Goal: Information Seeking & Learning: Find specific fact

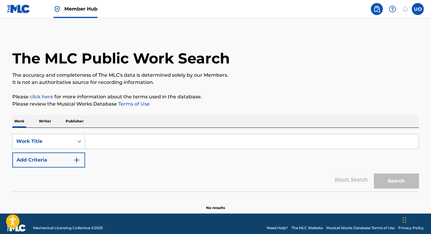
click at [50, 122] on p "Writer" at bounding box center [45, 121] width 16 height 13
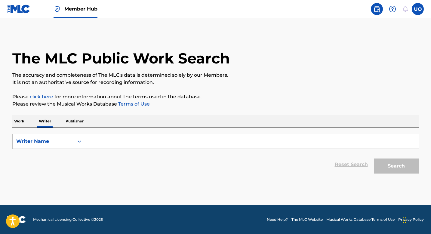
click at [96, 145] on input "Search Form" at bounding box center [251, 141] width 333 height 14
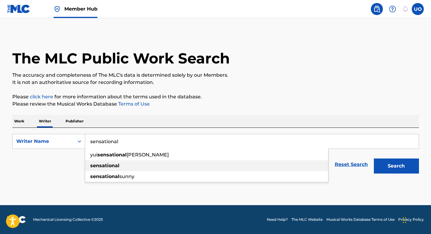
type input "sensational"
click at [104, 164] on strong "sensational" at bounding box center [104, 166] width 29 height 6
click at [22, 121] on p "Work" at bounding box center [19, 121] width 14 height 13
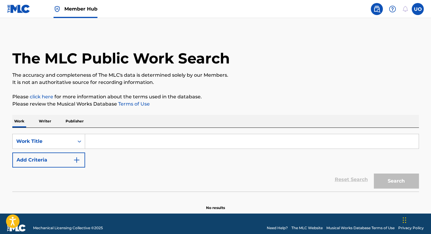
click at [92, 137] on input "Search Form" at bounding box center [251, 141] width 333 height 14
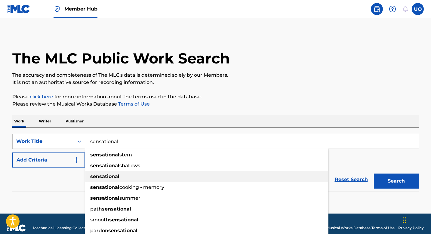
type input "sensational"
click at [95, 179] on div "sensational" at bounding box center [206, 176] width 243 height 11
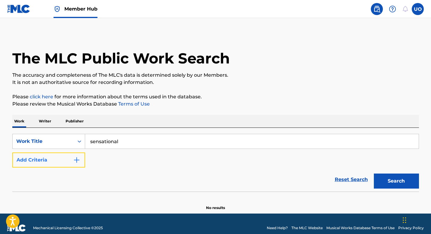
click at [64, 162] on button "Add Criteria" at bounding box center [48, 159] width 73 height 15
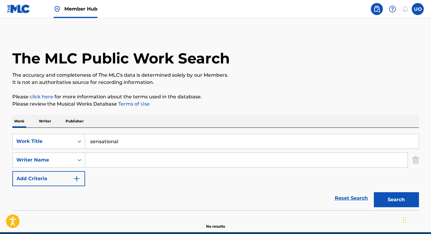
click at [109, 159] on input "Search Form" at bounding box center [246, 160] width 322 height 14
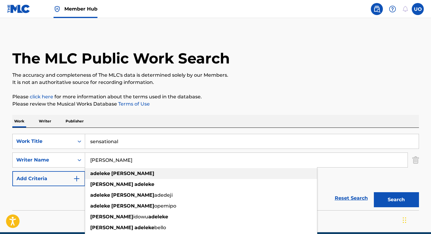
click at [124, 169] on div "[PERSON_NAME]" at bounding box center [201, 173] width 232 height 11
type input "[PERSON_NAME]"
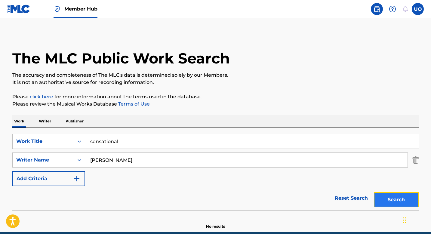
click at [397, 201] on button "Search" at bounding box center [396, 199] width 45 height 15
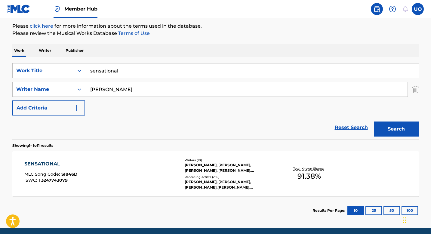
scroll to position [71, 0]
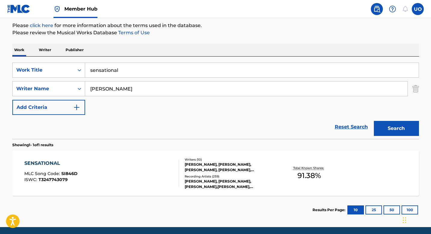
click at [60, 162] on div "SENSATIONAL" at bounding box center [50, 163] width 53 height 7
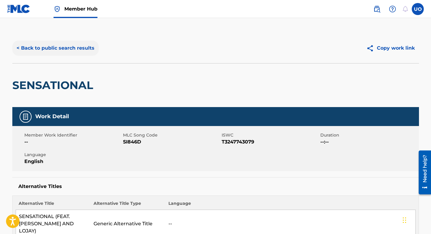
click at [19, 44] on button "< Back to public search results" at bounding box center [55, 48] width 86 height 15
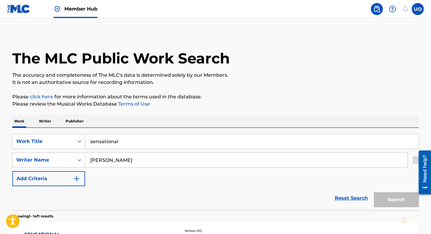
scroll to position [59, 0]
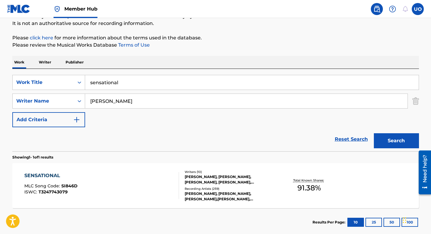
drag, startPoint x: 139, startPoint y: 80, endPoint x: 90, endPoint y: 77, distance: 49.4
click at [90, 77] on input "sensational" at bounding box center [251, 82] width 333 height 14
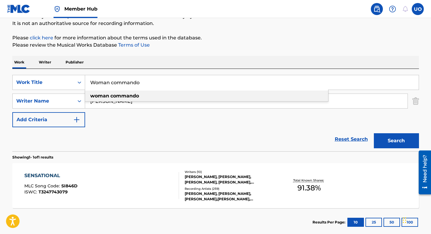
click at [127, 95] on strong "commando" at bounding box center [124, 96] width 29 height 6
type input "woman commando"
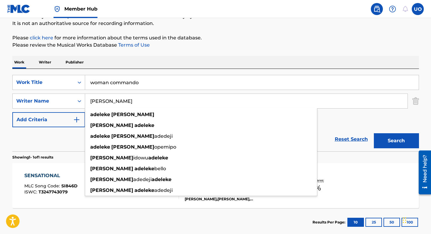
drag, startPoint x: 135, startPoint y: 106, endPoint x: 89, endPoint y: 101, distance: 46.5
click at [89, 101] on input "[PERSON_NAME]" at bounding box center [246, 101] width 322 height 14
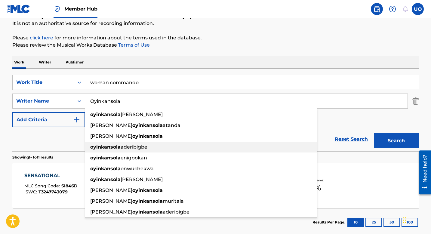
click at [101, 143] on div "[PERSON_NAME]" at bounding box center [201, 147] width 232 height 11
type input "[PERSON_NAME]"
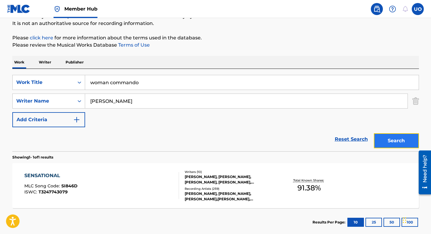
click at [395, 144] on button "Search" at bounding box center [396, 140] width 45 height 15
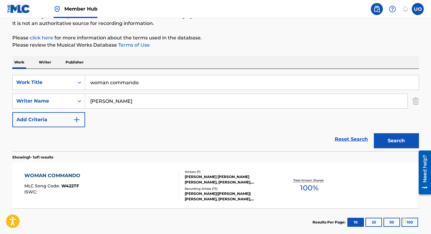
click at [75, 178] on div "WOMAN COMMANDO" at bounding box center [53, 175] width 59 height 7
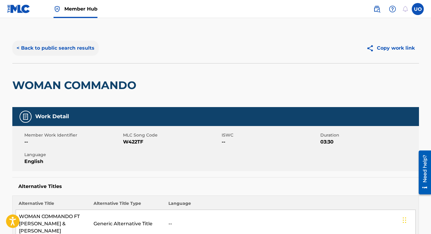
click at [22, 50] on button "< Back to public search results" at bounding box center [55, 48] width 86 height 15
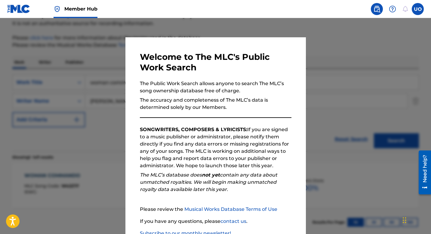
scroll to position [41, 0]
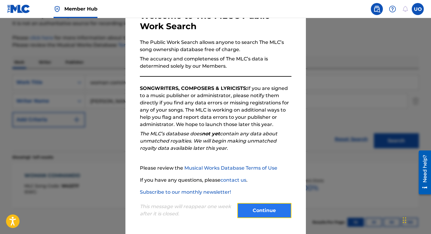
click at [262, 212] on button "Continue" at bounding box center [264, 210] width 54 height 15
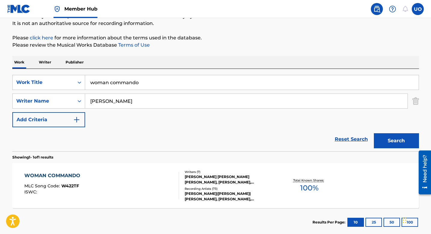
click at [50, 61] on p "Writer" at bounding box center [45, 62] width 16 height 13
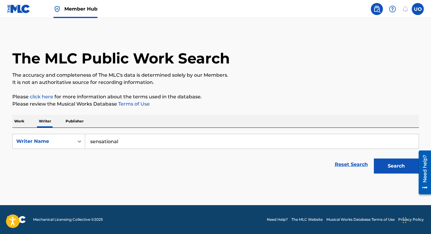
click at [124, 143] on input "sensational" at bounding box center [251, 141] width 333 height 14
type input "[PERSON_NAME]"
click at [393, 167] on button "Search" at bounding box center [396, 165] width 45 height 15
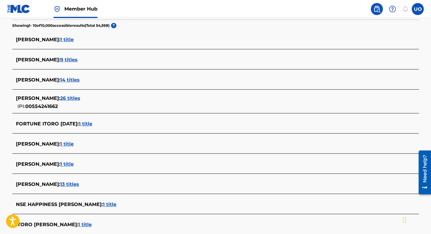
scroll to position [166, 0]
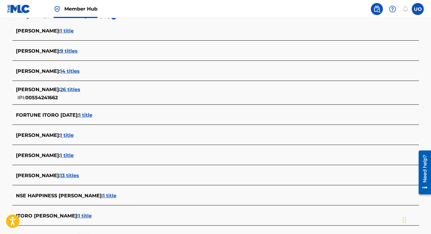
click at [73, 135] on span "1 title" at bounding box center [67, 135] width 14 height 6
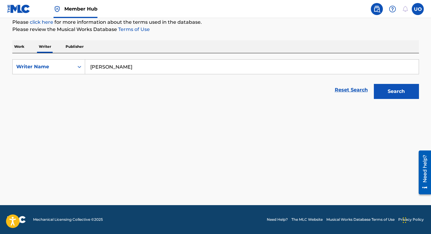
scroll to position [75, 0]
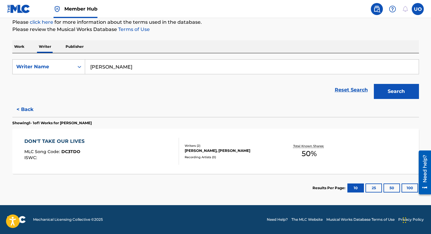
click at [75, 141] on div "DON'T TAKE OUR LIVES" at bounding box center [55, 141] width 63 height 7
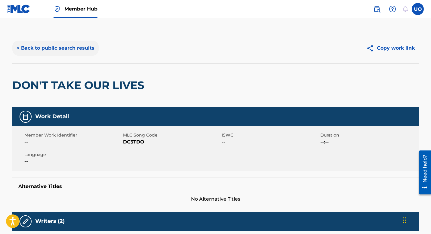
click at [41, 49] on button "< Back to public search results" at bounding box center [55, 48] width 86 height 15
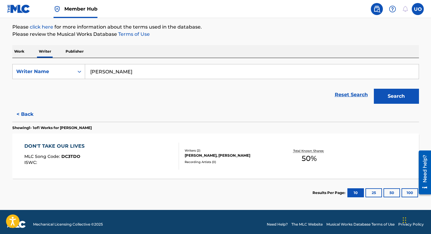
scroll to position [75, 0]
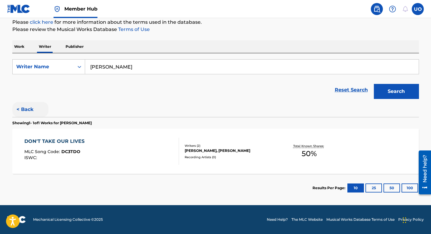
click at [25, 106] on button "< Back" at bounding box center [30, 109] width 36 height 15
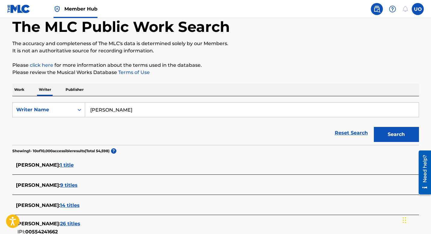
scroll to position [42, 0]
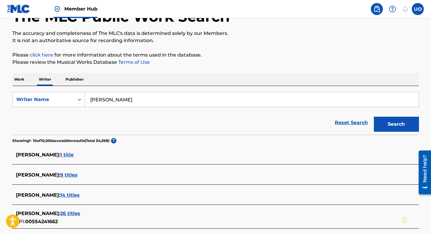
click at [74, 155] on span "1 title" at bounding box center [67, 155] width 14 height 6
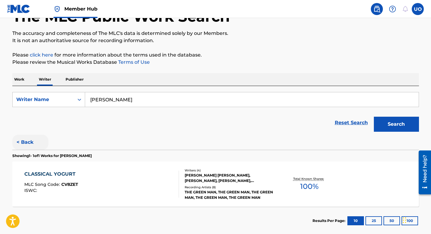
click at [27, 141] on button "< Back" at bounding box center [30, 142] width 36 height 15
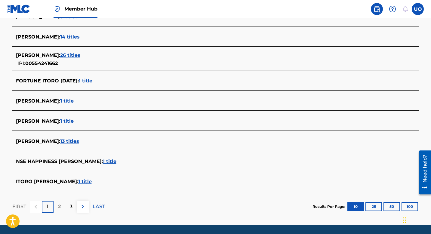
scroll to position [201, 0]
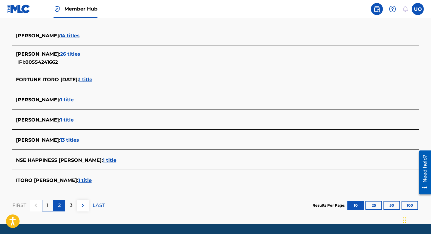
click at [60, 207] on p "2" at bounding box center [59, 205] width 3 height 7
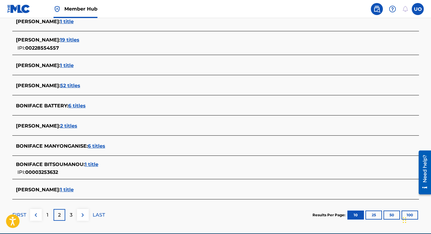
scroll to position [223, 0]
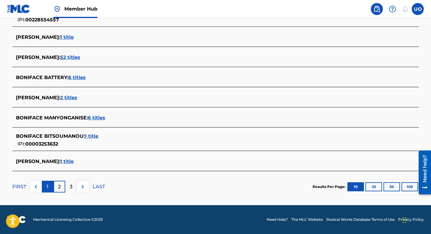
click at [44, 189] on div "1" at bounding box center [48, 187] width 12 height 12
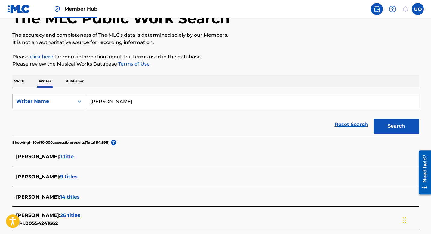
scroll to position [41, 0]
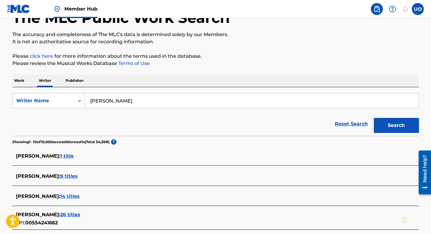
drag, startPoint x: 112, startPoint y: 101, endPoint x: 88, endPoint y: 97, distance: 25.1
click at [88, 97] on input "[PERSON_NAME]" at bounding box center [251, 100] width 333 height 14
click at [374, 118] on button "Search" at bounding box center [396, 125] width 45 height 15
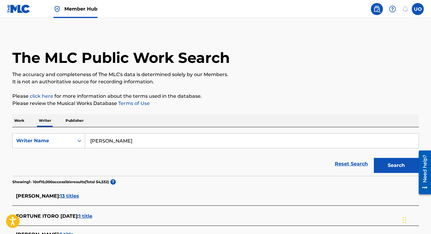
scroll to position [0, 0]
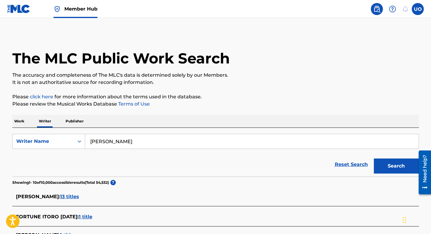
paste input "[PERSON_NAME]"
type input "[PERSON_NAME]"
click at [75, 122] on p "Publisher" at bounding box center [75, 121] width 22 height 13
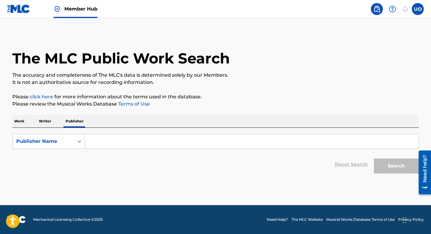
click at [41, 120] on p "Writer" at bounding box center [45, 121] width 16 height 13
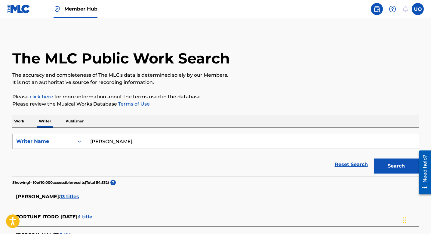
click at [296, 53] on div "The MLC Public Work Search" at bounding box center [215, 55] width 406 height 44
click at [159, 146] on input "[PERSON_NAME]" at bounding box center [251, 141] width 333 height 14
paste input "[PERSON_NAME] [PERSON_NAME]"
click at [374, 158] on button "Search" at bounding box center [396, 165] width 45 height 15
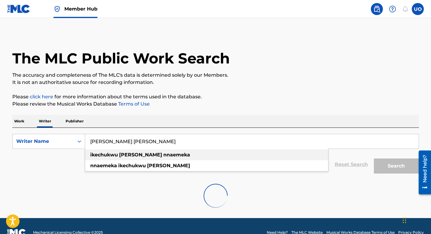
click at [163, 155] on strong "nnaemeka" at bounding box center [176, 155] width 27 height 6
type input "[PERSON_NAME] [PERSON_NAME]"
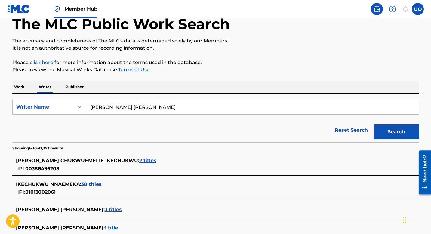
scroll to position [39, 0]
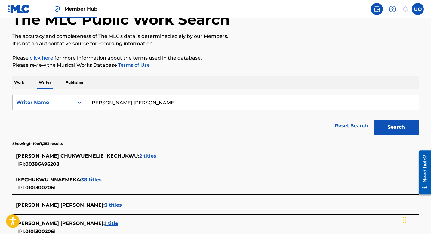
click at [156, 155] on span "2 titles" at bounding box center [147, 156] width 17 height 6
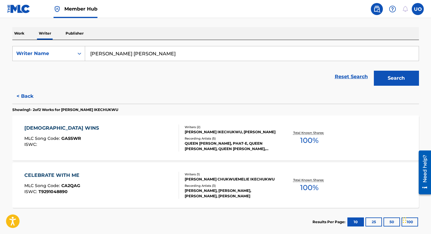
scroll to position [68, 0]
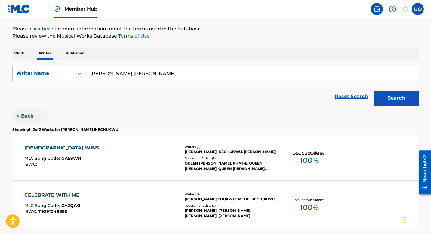
click at [28, 114] on button "< Back" at bounding box center [30, 116] width 36 height 15
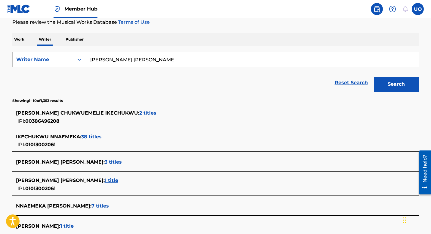
scroll to position [84, 0]
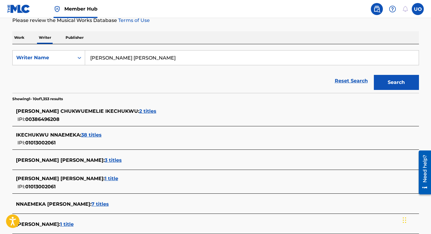
click at [95, 135] on span "38 titles" at bounding box center [91, 135] width 20 height 6
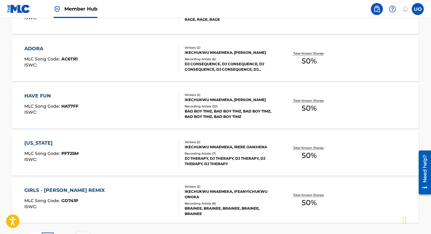
scroll to position [502, 0]
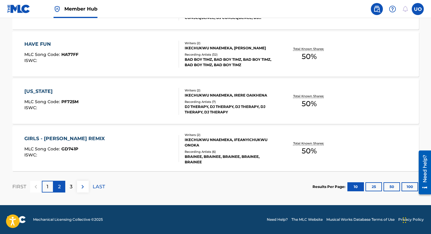
click at [60, 185] on p "2" at bounding box center [59, 186] width 3 height 7
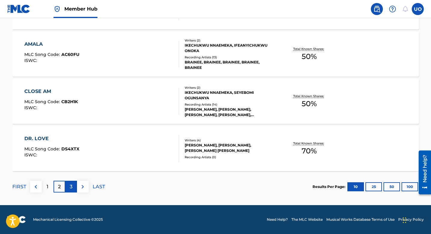
click at [72, 187] on p "3" at bounding box center [71, 186] width 3 height 7
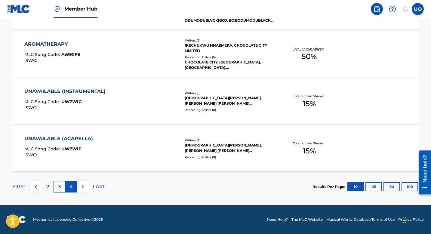
click at [72, 191] on div "4" at bounding box center [71, 187] width 12 height 12
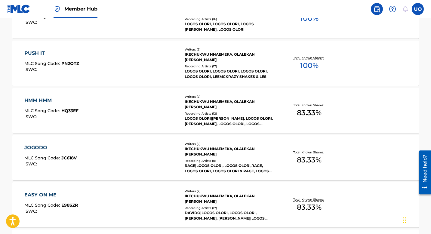
scroll to position [408, 0]
